Goal: Task Accomplishment & Management: Manage account settings

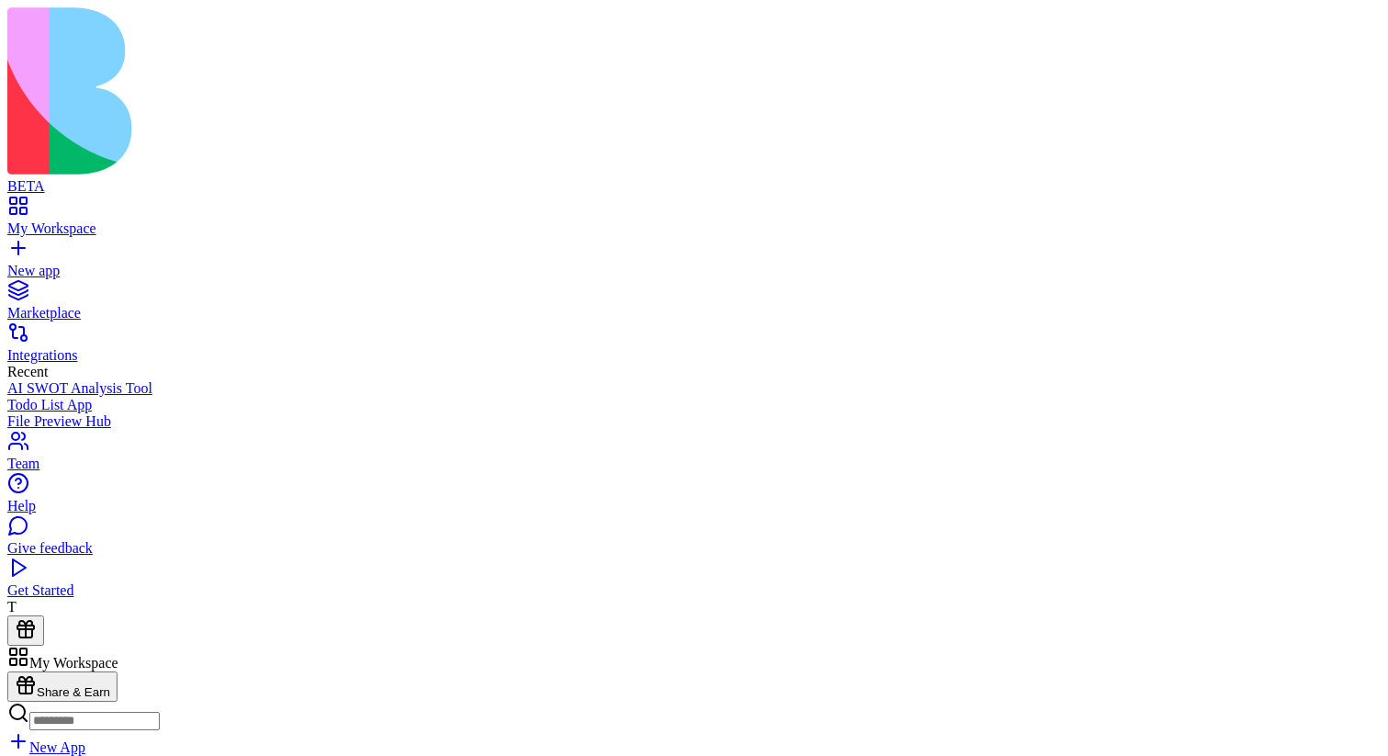
scroll to position [221, 0]
type input "***"
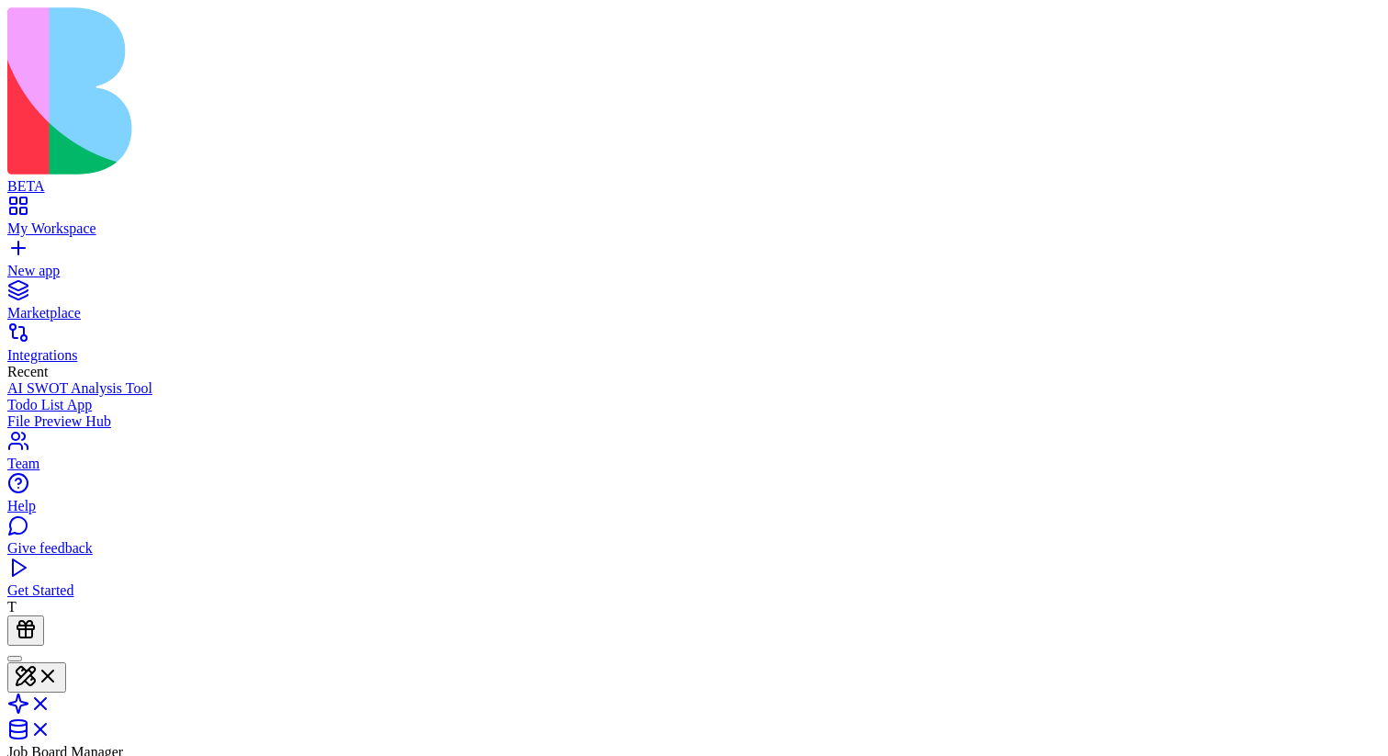
type input "***"
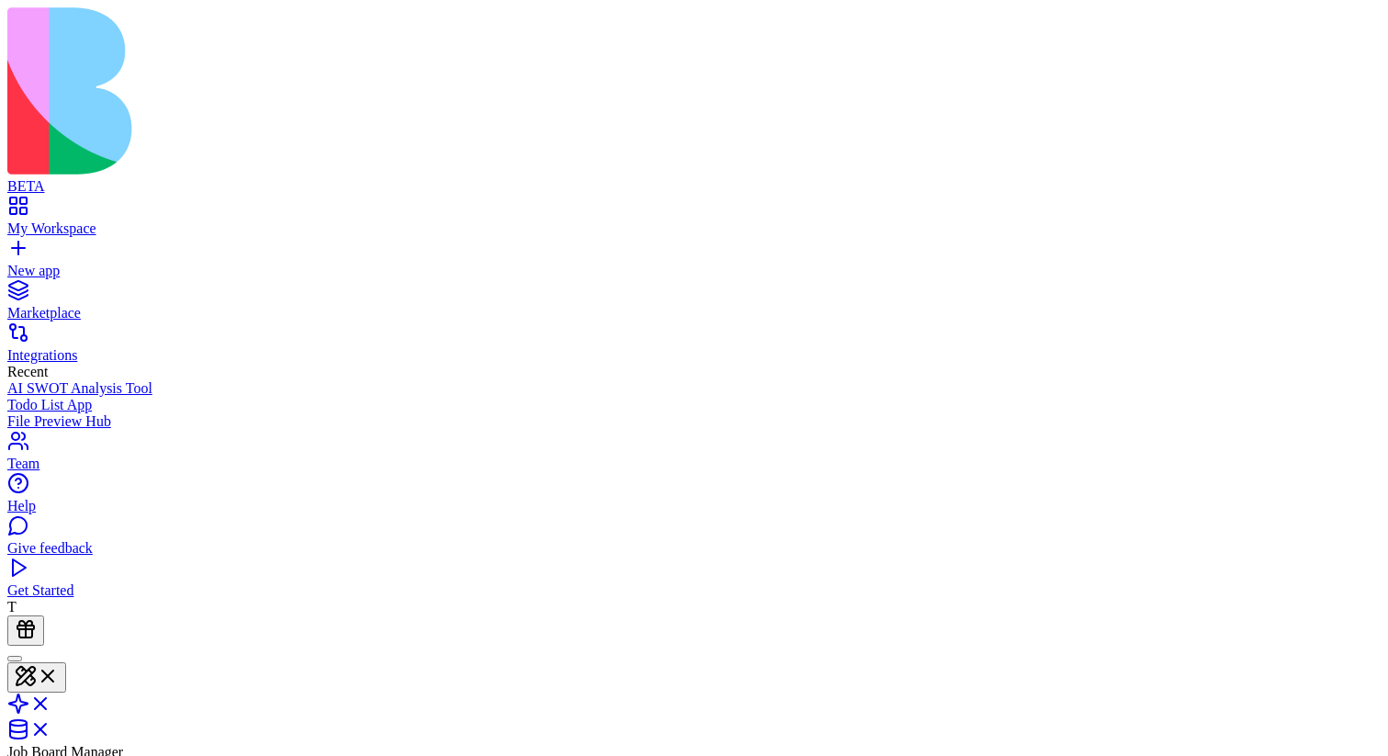
click at [986, 645] on header "Job Board Manager Invite & Share" at bounding box center [694, 745] width 1374 height 201
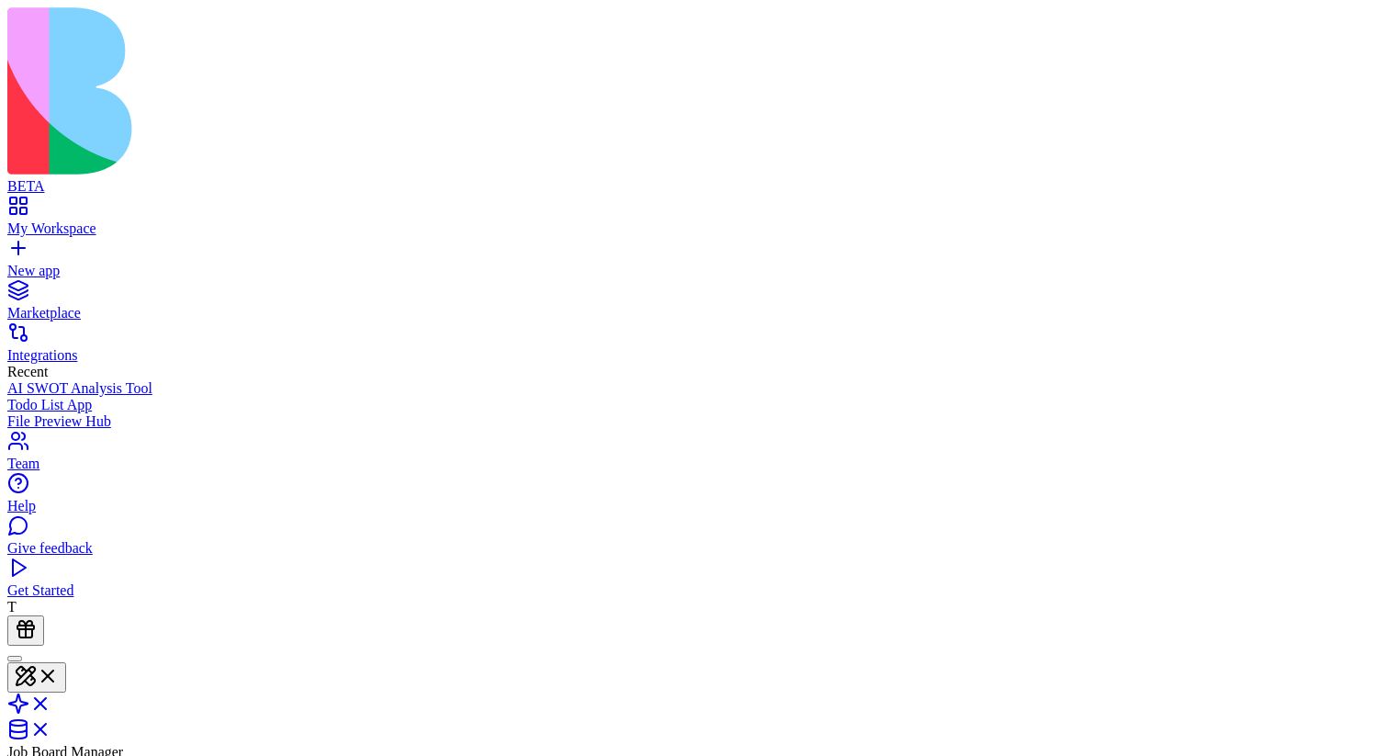
click at [123, 744] on span "Job Board Manager" at bounding box center [65, 752] width 116 height 16
click at [940, 645] on header "Job Board Manager Invite & Share" at bounding box center [694, 745] width 1374 height 201
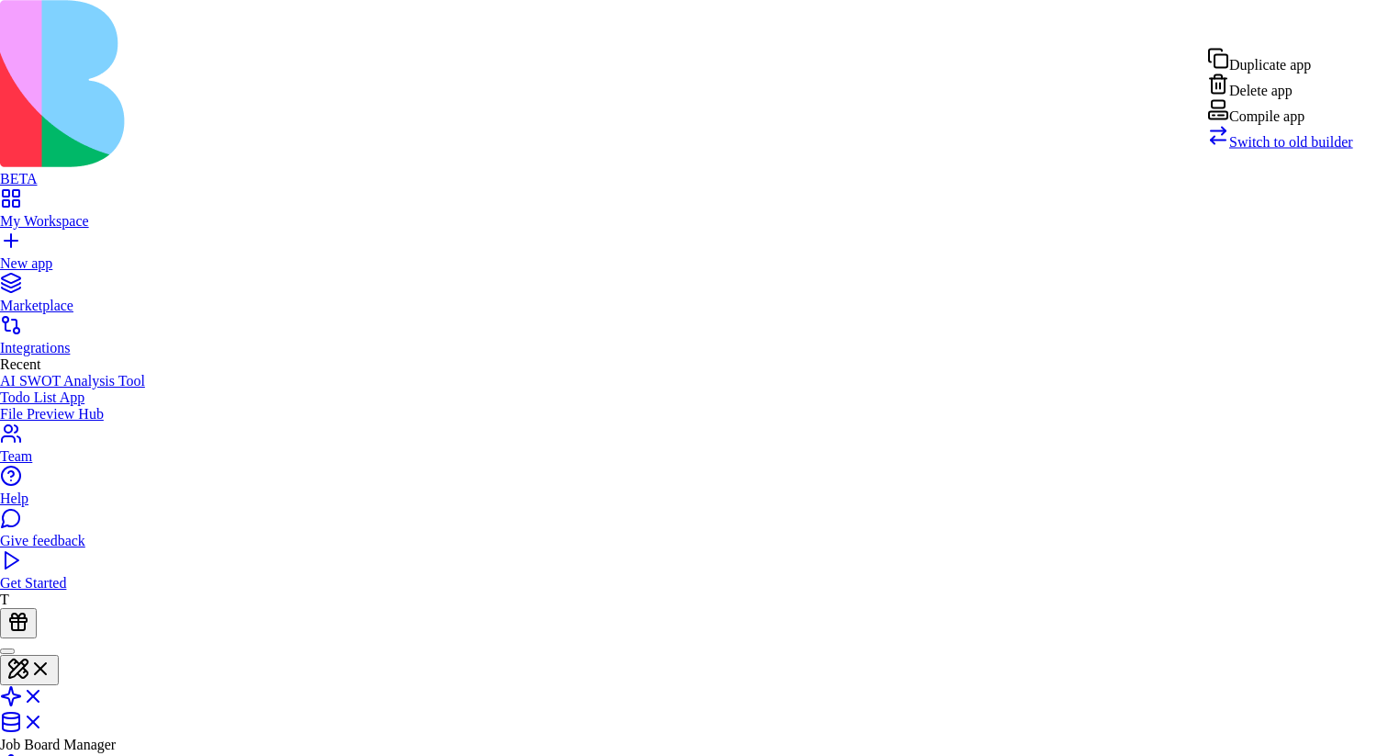
click at [1309, 125] on div "Compile app" at bounding box center [1280, 112] width 146 height 26
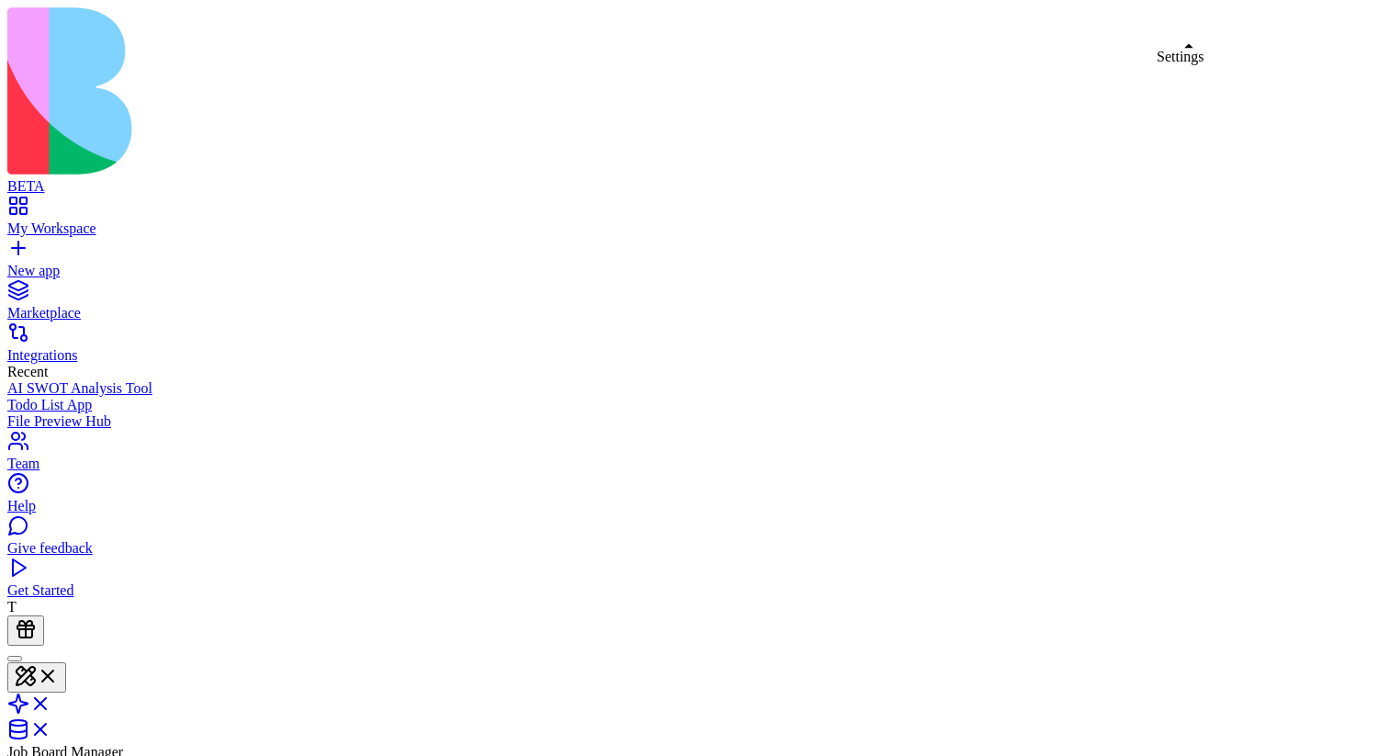
click at [1088, 645] on header "Job Board Manager Invite & Share" at bounding box center [694, 745] width 1374 height 201
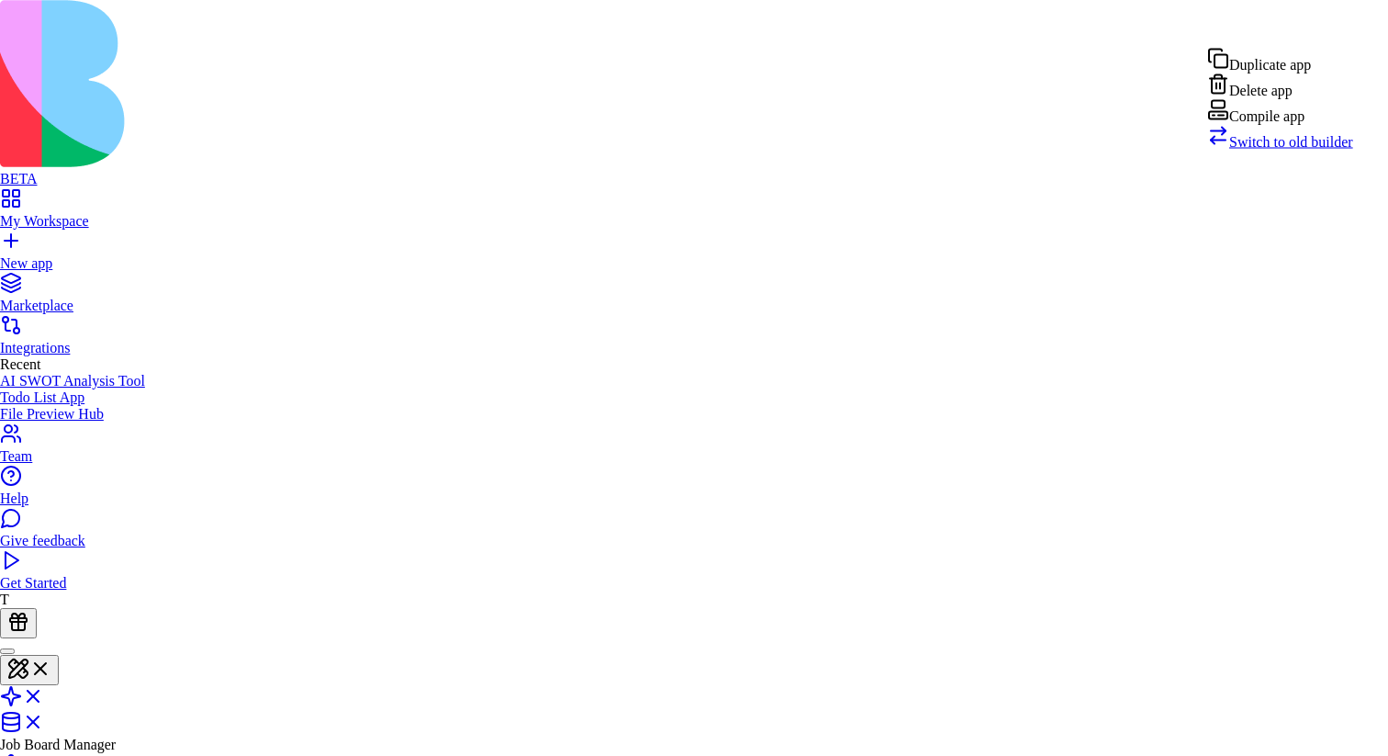
click at [1298, 125] on div "Compile app" at bounding box center [1280, 112] width 146 height 26
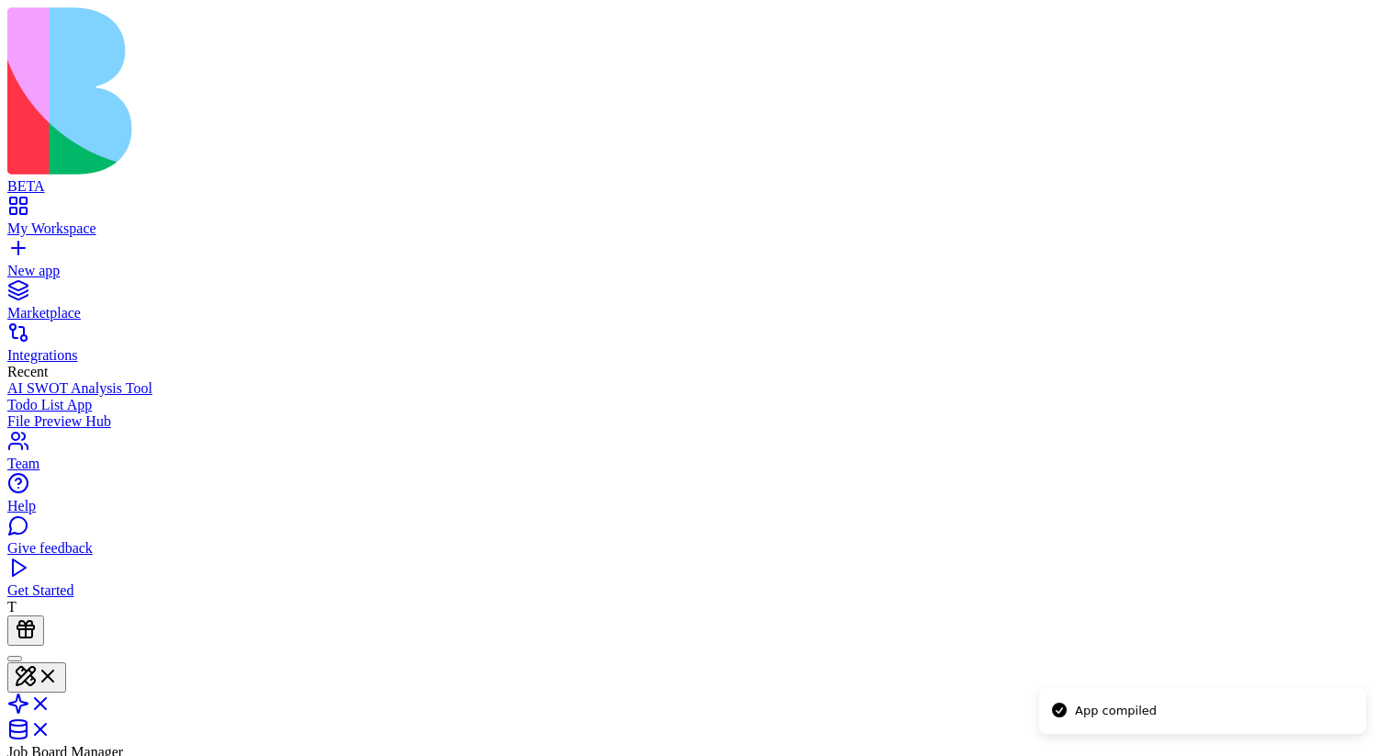
click at [1121, 645] on header "Job Board Manager Invite & Share" at bounding box center [694, 745] width 1374 height 201
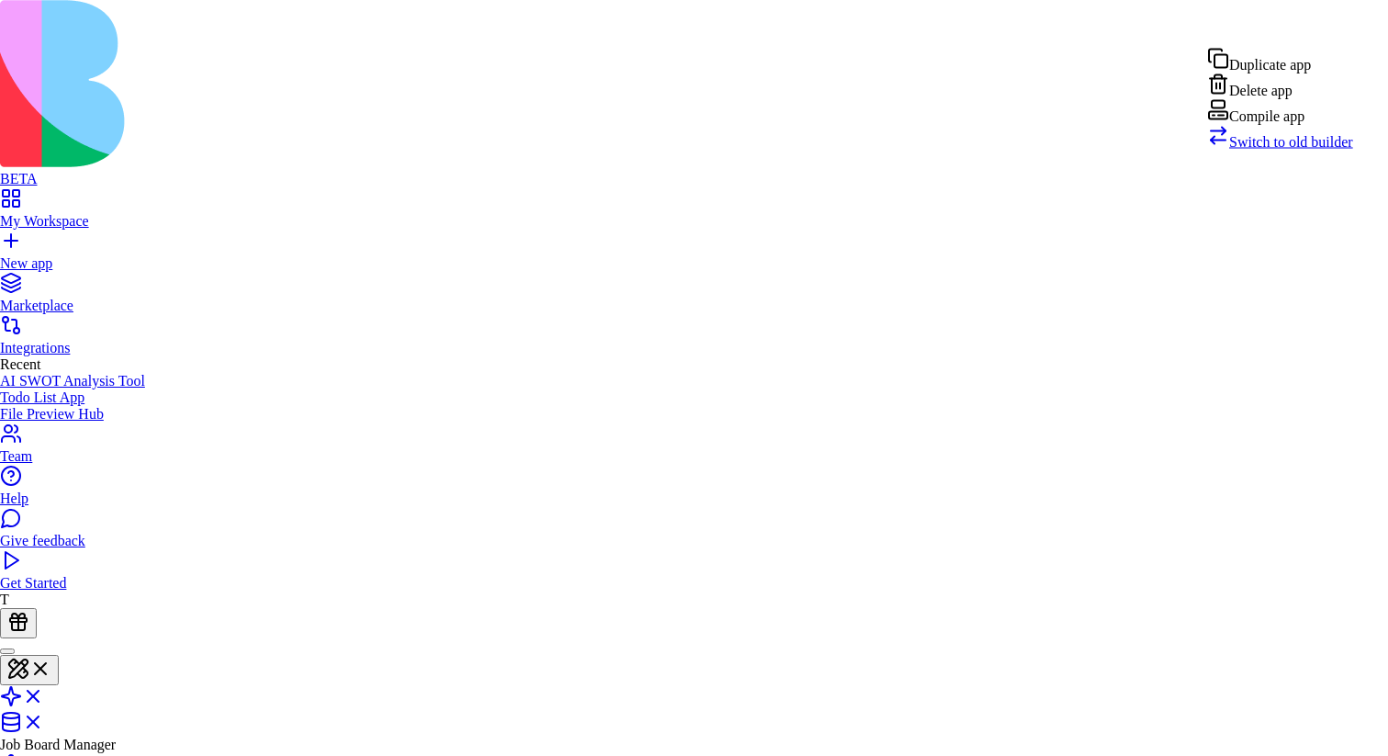
click at [1323, 125] on div "Compile app" at bounding box center [1280, 112] width 146 height 26
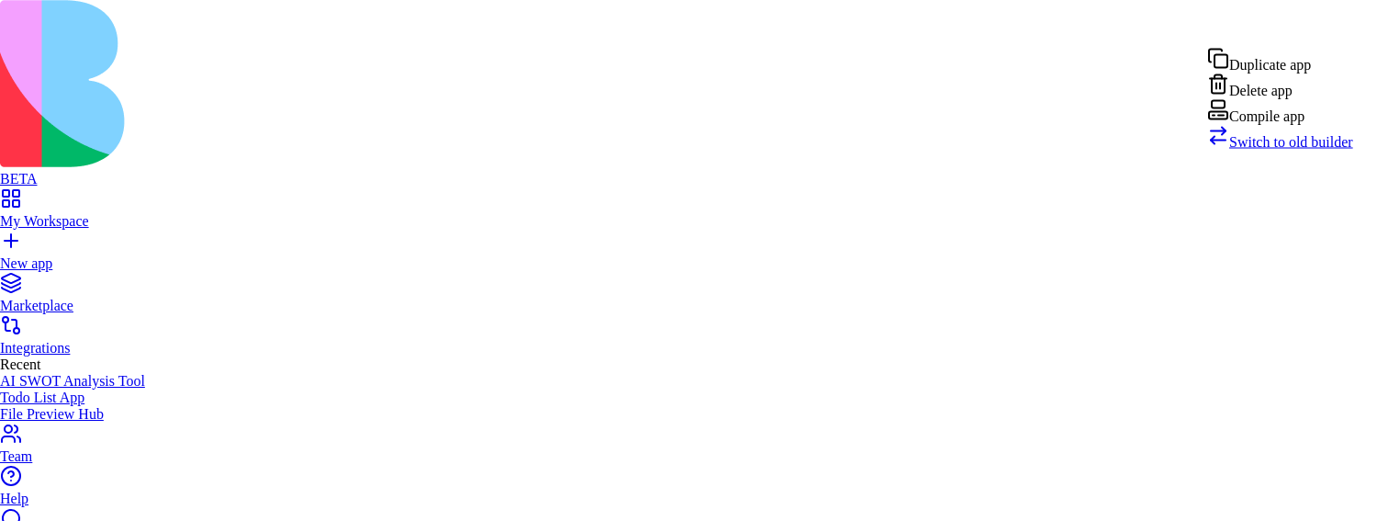
click at [1293, 125] on div "Compile app" at bounding box center [1280, 112] width 146 height 26
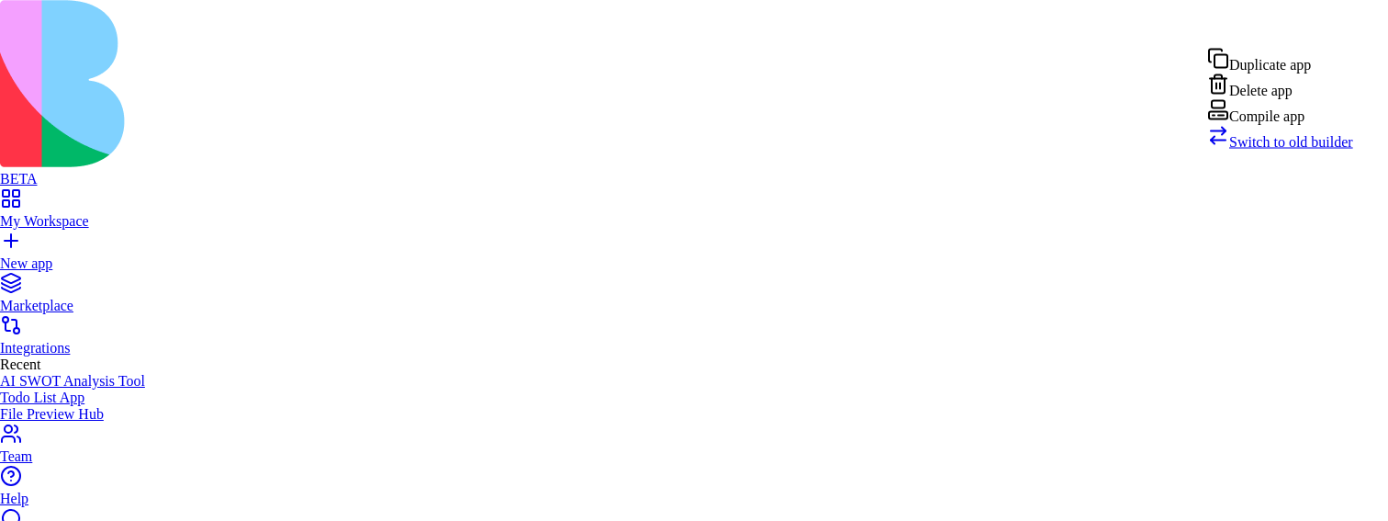
click at [1296, 125] on div "Compile app" at bounding box center [1280, 112] width 146 height 26
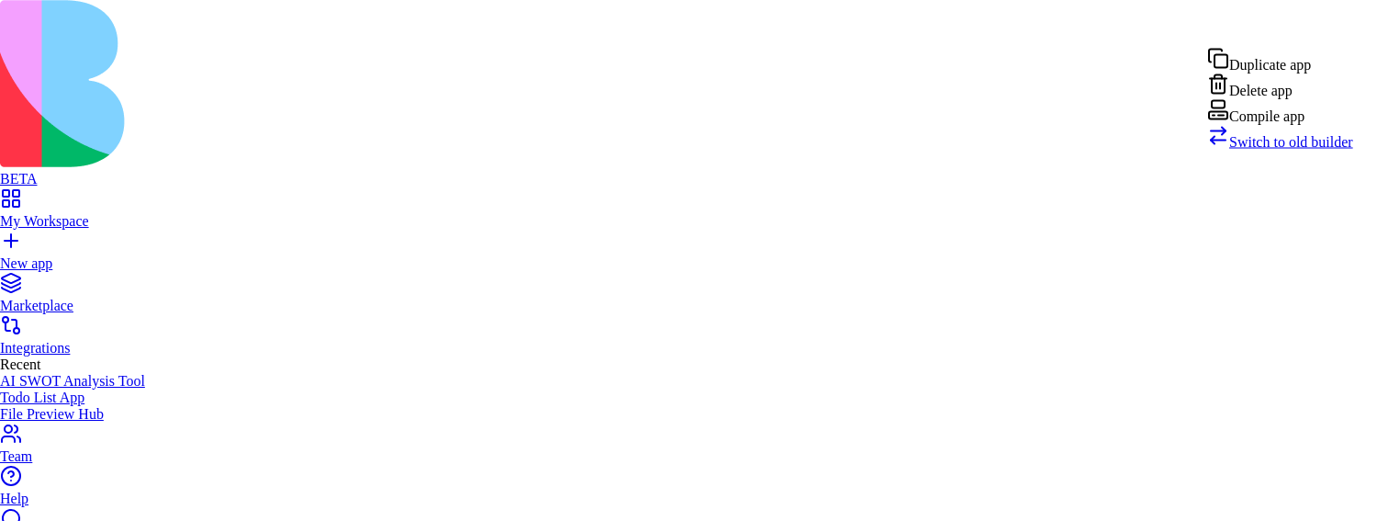
click at [1290, 125] on div "Compile app" at bounding box center [1280, 112] width 146 height 26
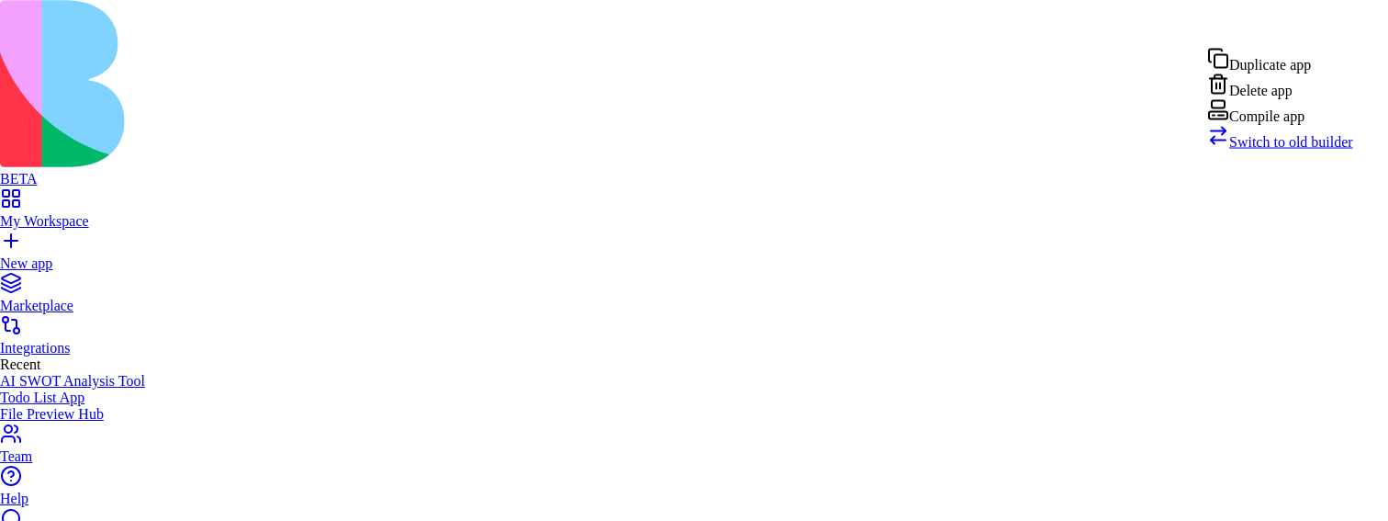
click at [1331, 125] on div "Compile app" at bounding box center [1280, 112] width 146 height 26
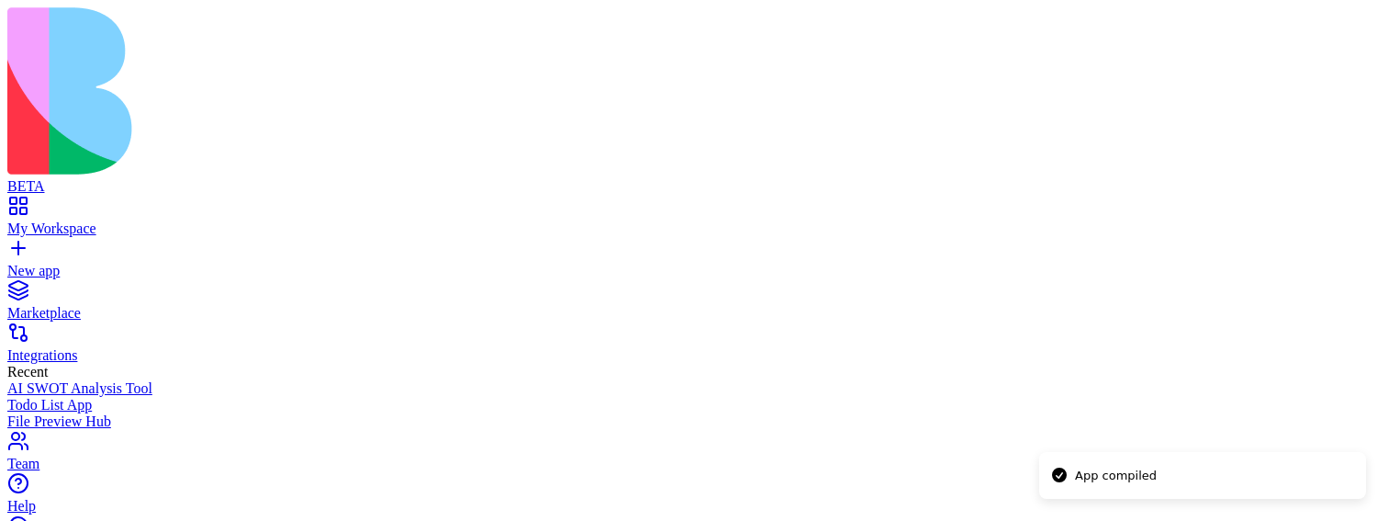
type input "*******"
